Goal: Information Seeking & Learning: Learn about a topic

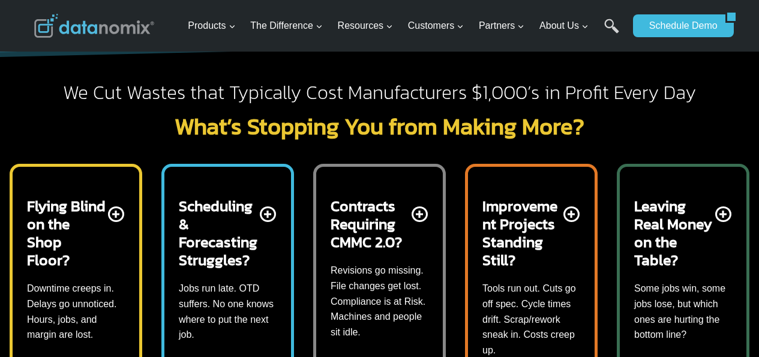
scroll to position [360, 0]
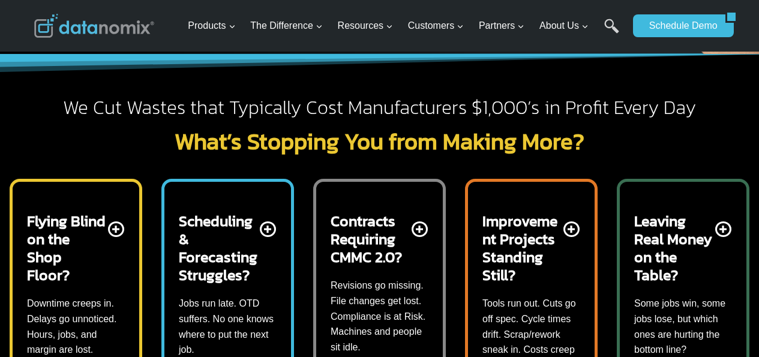
click at [333, 137] on h2 "What’s Stopping You from Making More?" at bounding box center [379, 141] width 691 height 23
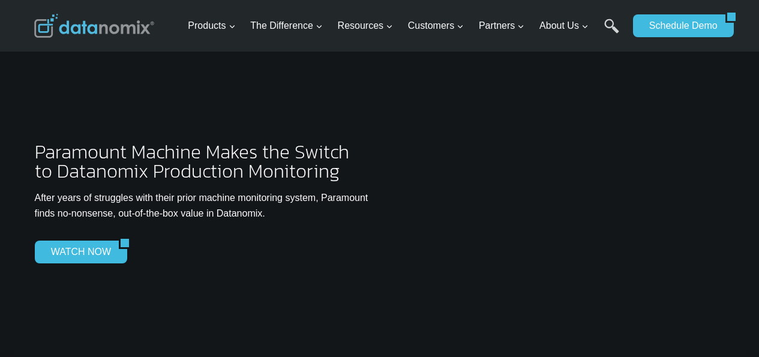
scroll to position [3078, 0]
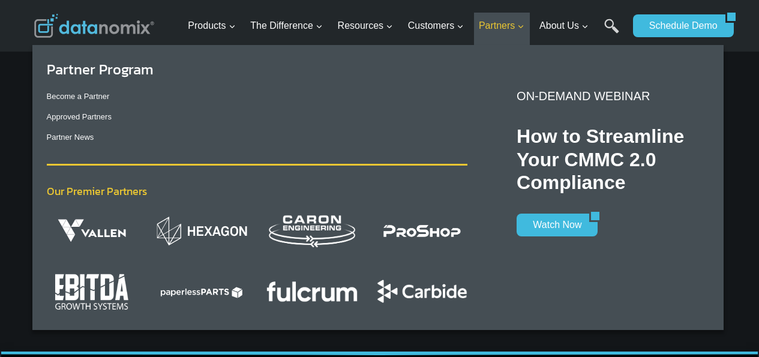
click at [522, 31] on icon "Expand" at bounding box center [520, 27] width 8 height 8
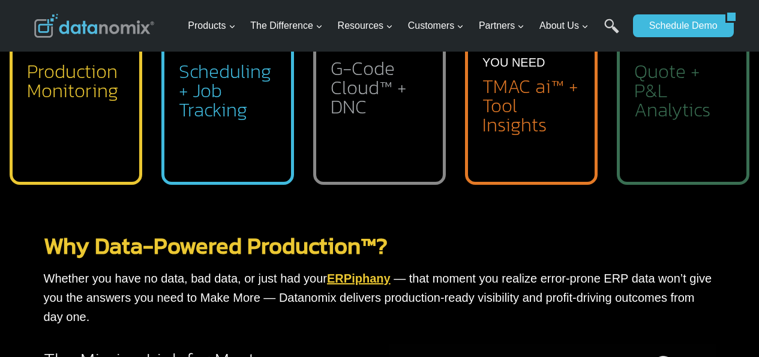
scroll to position [840, 0]
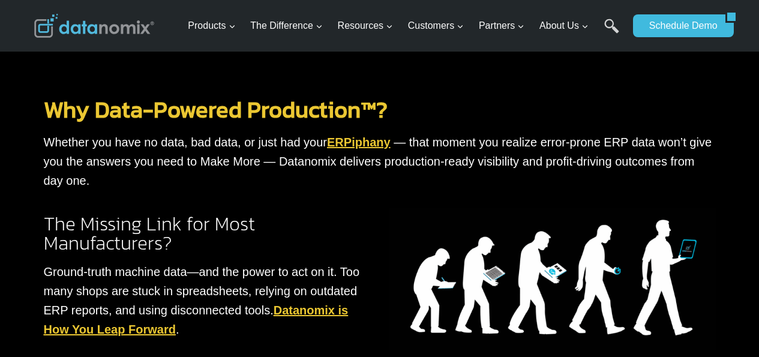
click at [500, 281] on img at bounding box center [552, 279] width 326 height 142
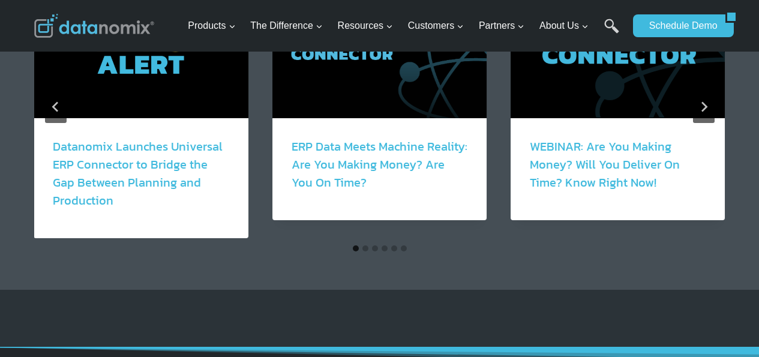
scroll to position [2119, 0]
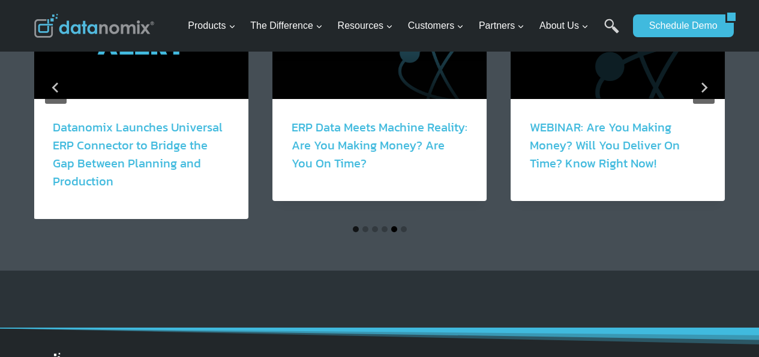
click at [395, 228] on button "Go to slide 5" at bounding box center [394, 229] width 6 height 6
